Goal: Task Accomplishment & Management: Manage account settings

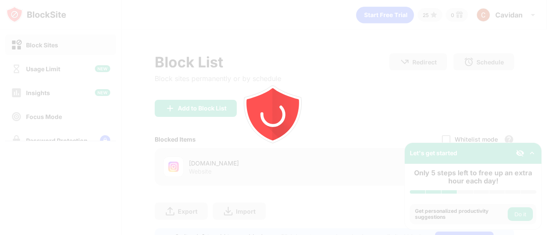
click at [299, 105] on icon "animation" at bounding box center [272, 111] width 61 height 61
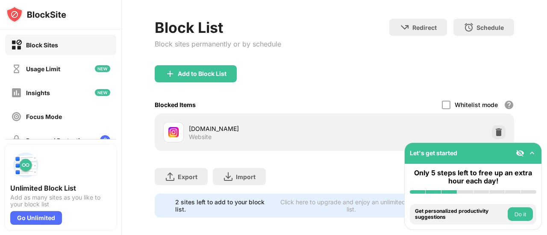
scroll to position [47, 0]
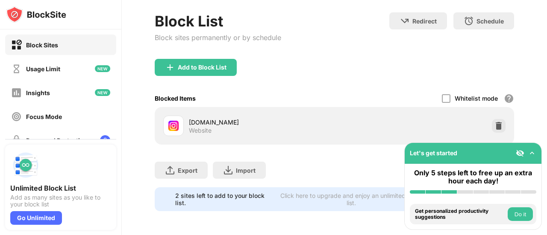
click at [494, 122] on img at bounding box center [498, 126] width 9 height 9
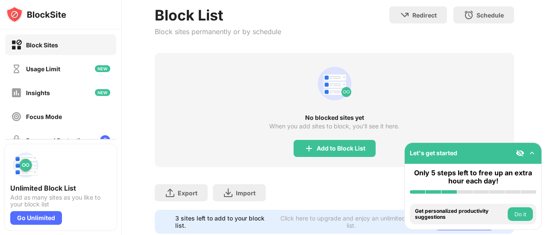
click at [532, 155] on img at bounding box center [532, 153] width 9 height 9
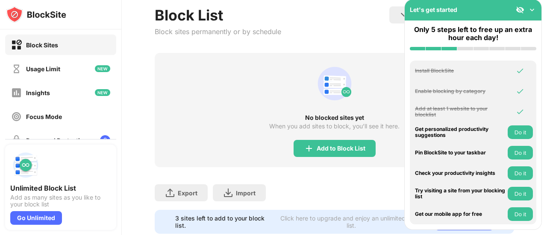
click at [534, 12] on img at bounding box center [532, 10] width 9 height 9
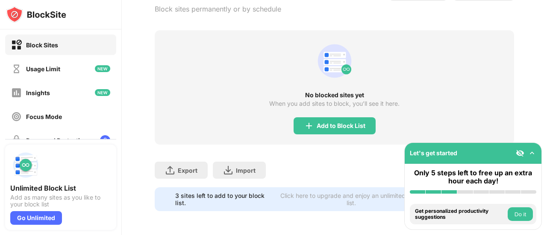
scroll to position [76, 0]
